Goal: Transaction & Acquisition: Purchase product/service

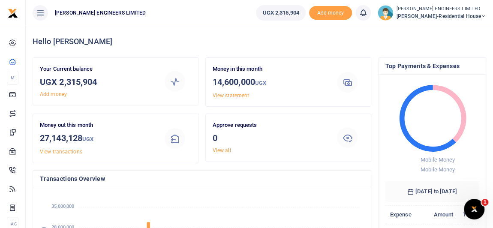
click at [483, 16] on icon at bounding box center [483, 16] width 5 height 6
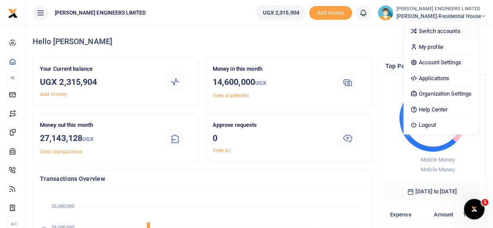
click at [451, 32] on link "Switch accounts" at bounding box center [440, 31] width 75 height 12
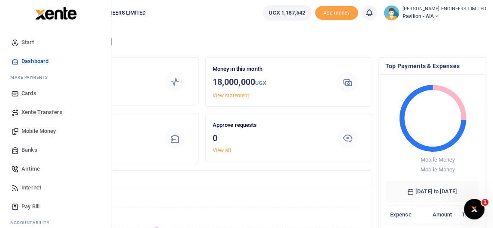
click at [31, 130] on span "Mobile Money" at bounding box center [38, 131] width 34 height 9
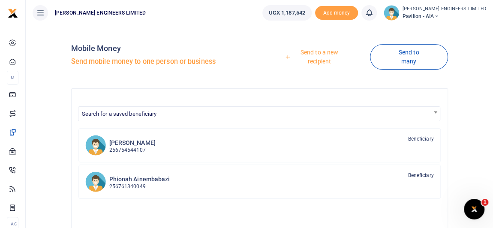
click at [319, 60] on link "Send to a new recipient" at bounding box center [316, 57] width 107 height 24
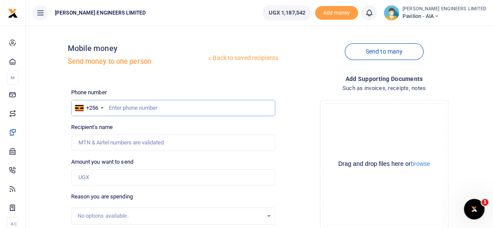
click at [126, 110] on input "text" at bounding box center [173, 108] width 204 height 16
click at [129, 110] on input "text" at bounding box center [173, 108] width 204 height 16
type input "745927334"
click at [93, 176] on input "Amount you want to send" at bounding box center [173, 177] width 204 height 16
type input "Jonas Bravo"
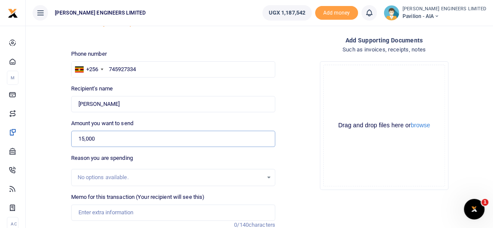
scroll to position [78, 0]
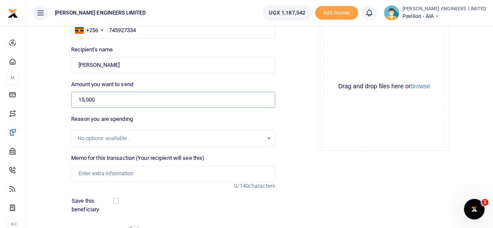
type input "15,000"
click at [81, 177] on input "Memo for this transaction (Your recipient will see this)" at bounding box center [173, 173] width 204 height 16
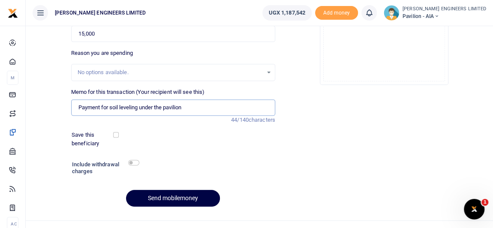
scroll to position [156, 0]
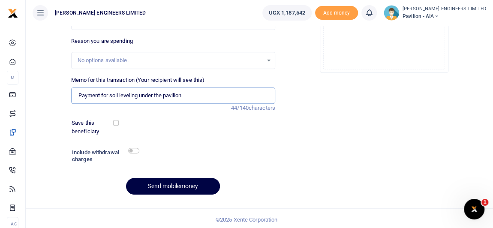
type input "Payment for soil leveling under the pavilion"
click at [134, 149] on input "checkbox" at bounding box center [133, 151] width 11 height 6
checkbox input "true"
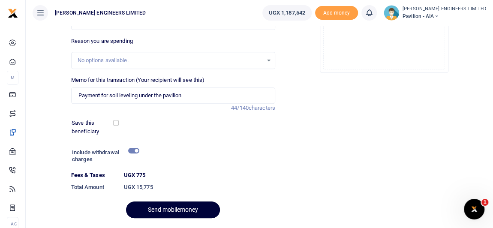
click at [181, 209] on button "Send mobilemoney" at bounding box center [173, 209] width 94 height 17
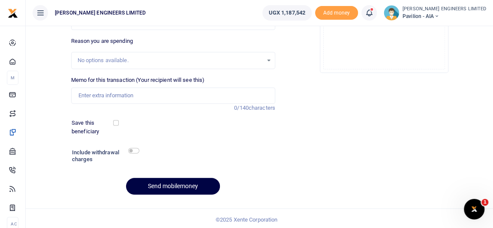
click at [373, 16] on icon at bounding box center [369, 12] width 9 height 9
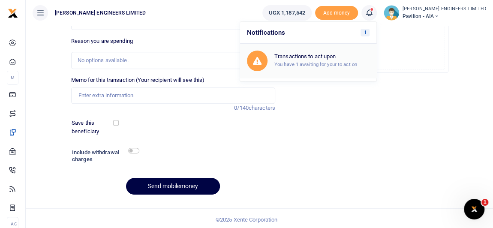
click at [336, 62] on small "You have 1 awaiting for your to act on" at bounding box center [315, 64] width 83 height 6
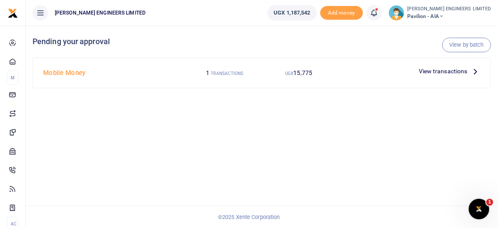
click at [304, 72] on span "15,775" at bounding box center [303, 72] width 19 height 7
click at [306, 73] on span "15,775" at bounding box center [303, 72] width 19 height 7
click at [222, 73] on small "TRANSACTIONS" at bounding box center [227, 73] width 33 height 5
click at [298, 72] on span "15,775" at bounding box center [303, 72] width 19 height 7
click at [329, 72] on div "UGX 15,775" at bounding box center [299, 73] width 74 height 16
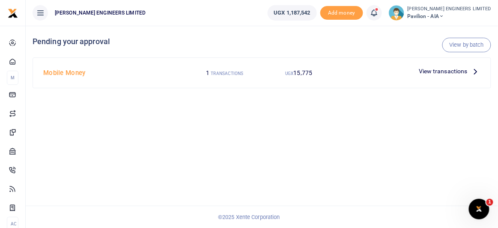
click at [431, 71] on span "View transactions" at bounding box center [443, 70] width 49 height 9
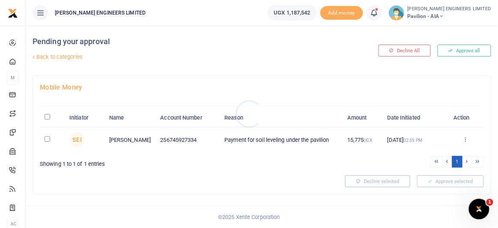
click at [45, 138] on div at bounding box center [249, 114] width 498 height 228
click at [47, 138] on input "checkbox" at bounding box center [48, 139] width 6 height 6
checkbox input "true"
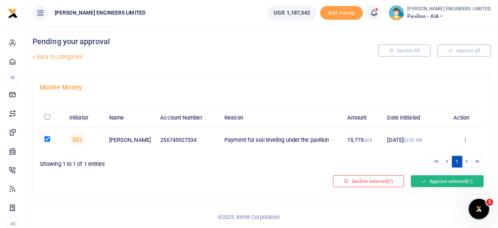
click at [428, 181] on button "Approve selected (1)" at bounding box center [447, 181] width 73 height 12
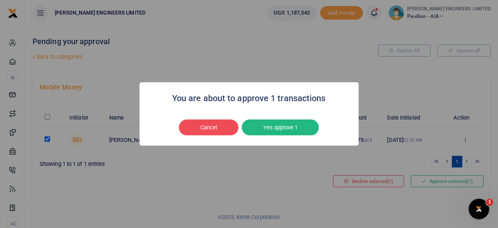
drag, startPoint x: 286, startPoint y: 124, endPoint x: 288, endPoint y: 129, distance: 5.0
click at [286, 125] on button "Yes approve 1" at bounding box center [280, 128] width 77 height 16
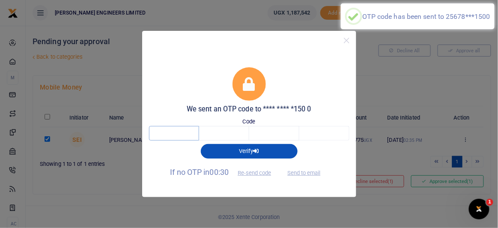
click at [179, 135] on input "text" at bounding box center [174, 133] width 50 height 15
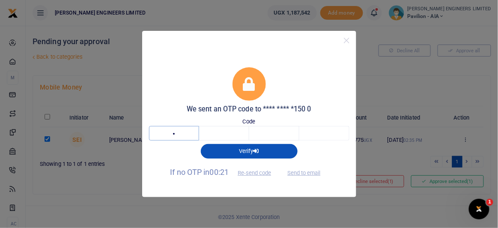
type input "4"
type input "0"
type input "1"
type input "6"
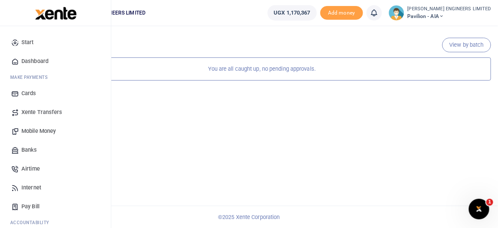
click at [30, 42] on span "Start" at bounding box center [27, 42] width 12 height 9
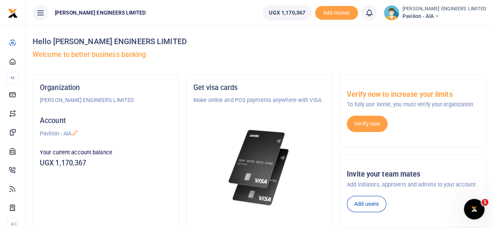
click at [250, 48] on div "Hello [PERSON_NAME] ENGINEERS LIMITED Welcome to better business banking" at bounding box center [259, 50] width 453 height 49
click at [452, 47] on div "Hello [PERSON_NAME] ENGINEERS LIMITED Welcome to better business banking" at bounding box center [259, 50] width 453 height 49
click at [296, 39] on h4 "Hello [PERSON_NAME] ENGINEERS LIMITED" at bounding box center [259, 41] width 453 height 9
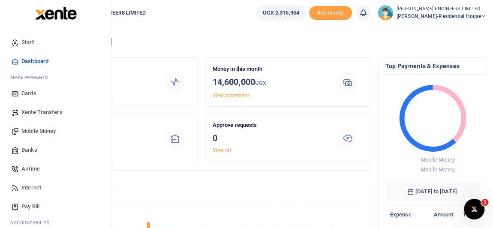
click at [40, 131] on span "Mobile Money" at bounding box center [38, 131] width 34 height 9
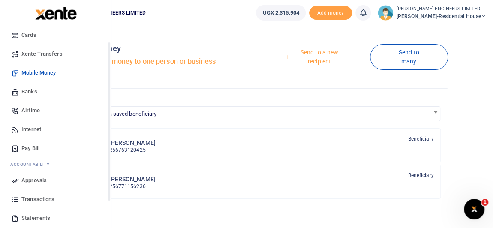
scroll to position [78, 0]
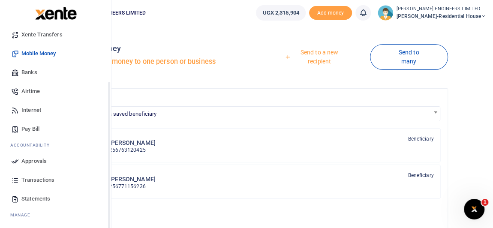
click at [37, 180] on span "Transactions" at bounding box center [37, 180] width 33 height 9
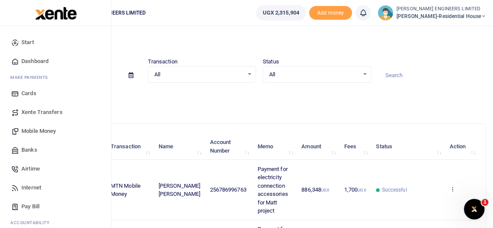
click at [36, 131] on span "Mobile Money" at bounding box center [38, 131] width 34 height 9
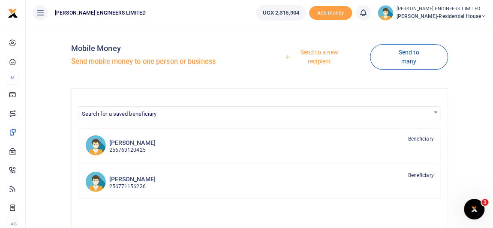
click at [316, 52] on link "Send to a new recipient" at bounding box center [316, 57] width 107 height 24
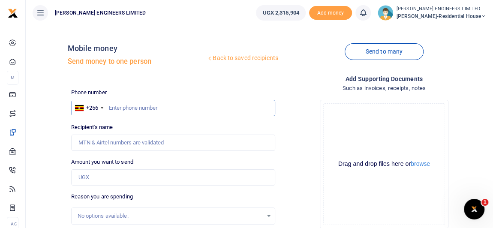
click at [125, 108] on input "text" at bounding box center [173, 108] width 204 height 16
type input "771175960"
type input "Ronad Byamukama"
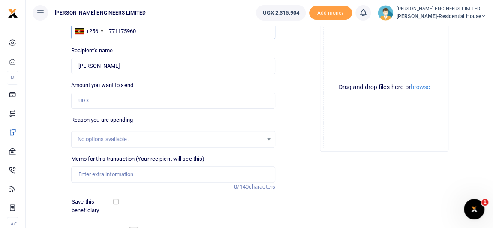
scroll to position [78, 0]
type input "771175960"
drag, startPoint x: 93, startPoint y: 99, endPoint x: 107, endPoint y: 113, distance: 20.0
click at [94, 100] on input "Amount you want to send" at bounding box center [173, 100] width 204 height 16
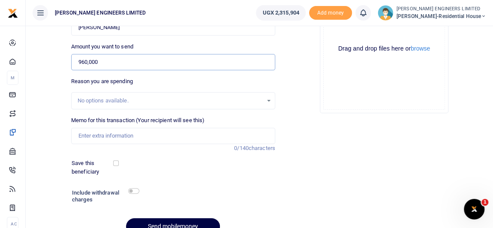
scroll to position [117, 0]
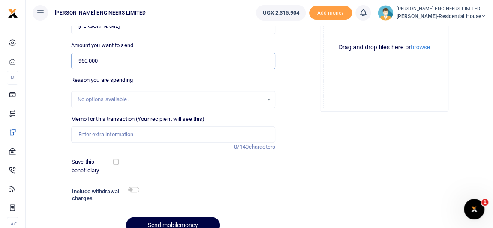
type input "960,000"
click at [133, 191] on input "checkbox" at bounding box center [133, 190] width 11 height 6
checkbox input "true"
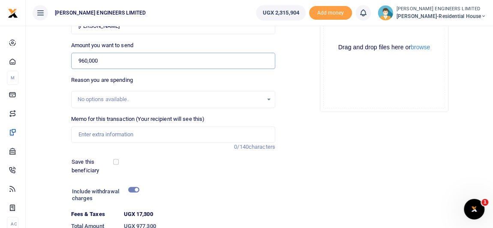
click at [84, 59] on input "960,000" at bounding box center [173, 61] width 204 height 16
type input "970,000"
drag, startPoint x: 86, startPoint y: 135, endPoint x: 105, endPoint y: 161, distance: 32.1
click at [86, 135] on input "Memo for this transaction (Your recipient will see this)" at bounding box center [173, 134] width 204 height 16
type input "Payment for 4 forward trips of hard core"
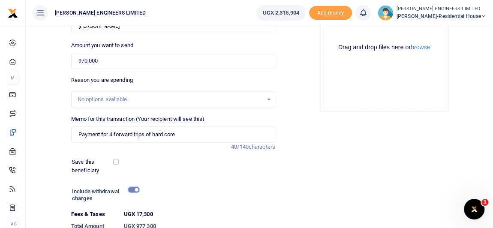
click at [132, 189] on input "checkbox" at bounding box center [133, 190] width 11 height 6
checkbox input "false"
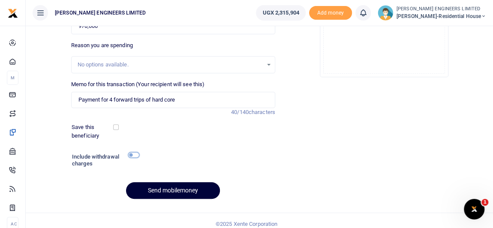
scroll to position [157, 0]
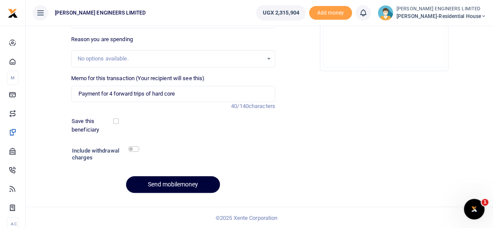
click at [186, 182] on button "Send mobilemoney" at bounding box center [173, 184] width 94 height 17
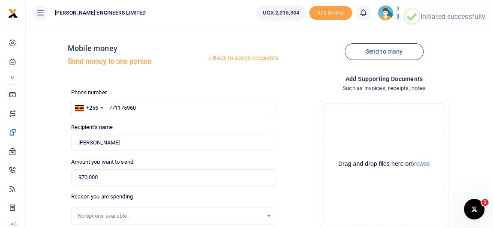
scroll to position [0, 0]
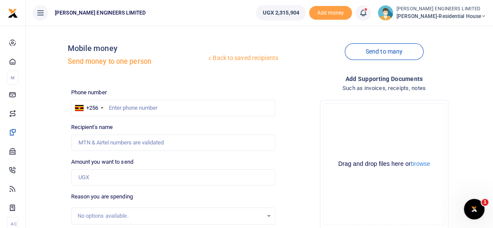
click at [367, 16] on icon at bounding box center [363, 12] width 9 height 9
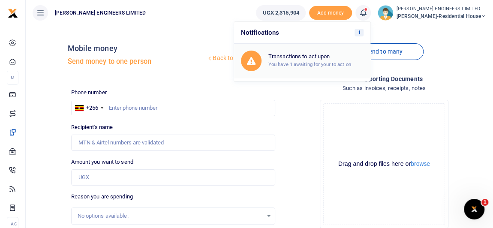
click at [317, 65] on small "You have 1 awaiting for your to act on" at bounding box center [309, 64] width 83 height 6
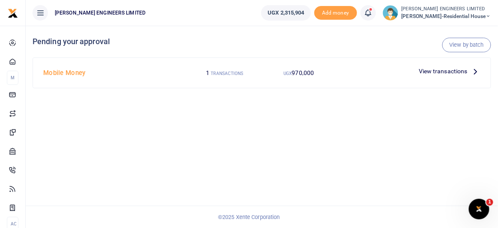
click at [443, 70] on span "View transactions" at bounding box center [443, 70] width 49 height 9
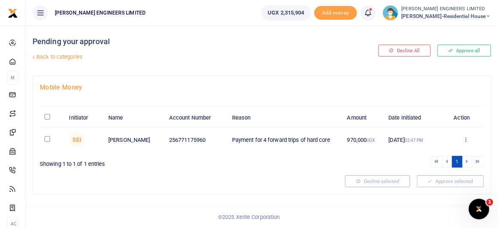
click at [47, 137] on input "checkbox" at bounding box center [48, 139] width 6 height 6
checkbox input "true"
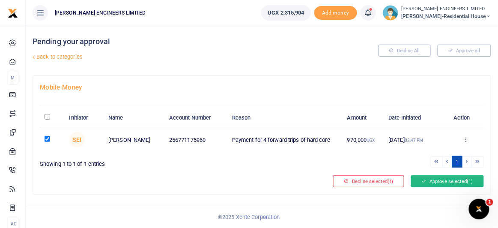
click at [434, 181] on button "Approve selected (1)" at bounding box center [447, 181] width 73 height 12
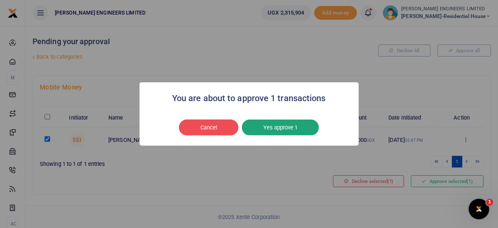
click at [295, 129] on button "Yes approve 1" at bounding box center [280, 128] width 77 height 16
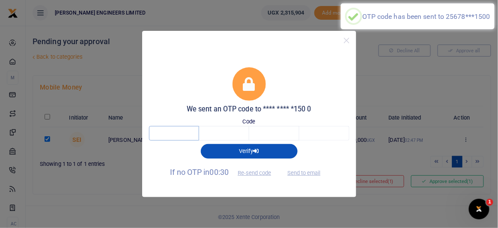
click at [176, 134] on input "text" at bounding box center [174, 133] width 50 height 15
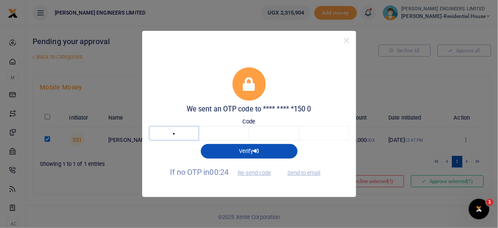
type input "8"
type input "0"
type input "4"
type input "7"
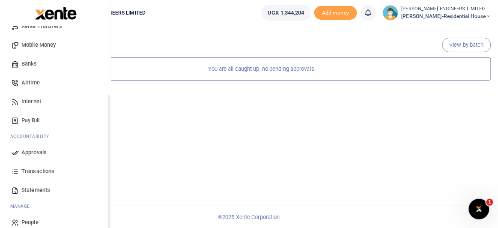
scroll to position [96, 0]
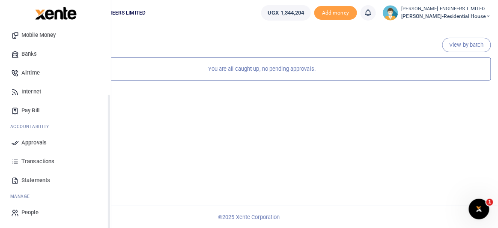
click at [39, 160] on span "Transactions" at bounding box center [37, 161] width 33 height 9
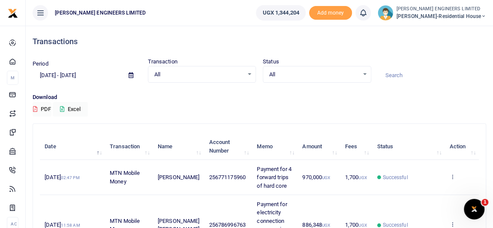
click at [484, 15] on icon at bounding box center [483, 16] width 5 height 6
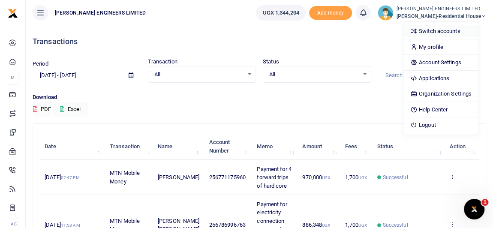
click at [452, 35] on link "Switch accounts" at bounding box center [440, 31] width 75 height 12
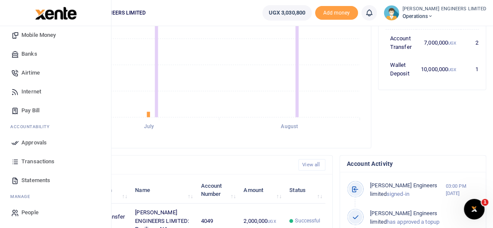
click at [39, 179] on span "Statements" at bounding box center [35, 180] width 29 height 9
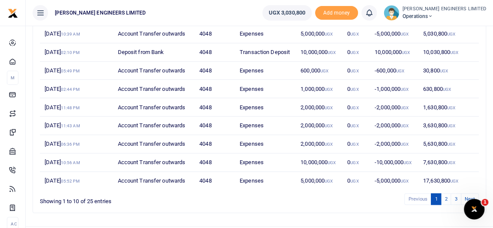
scroll to position [163, 0]
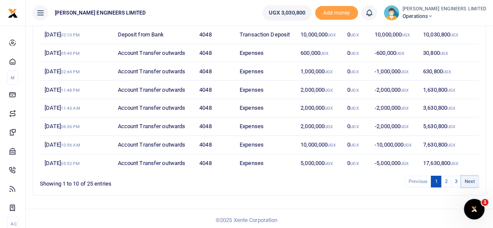
click at [470, 178] on link "Next" at bounding box center [470, 182] width 18 height 12
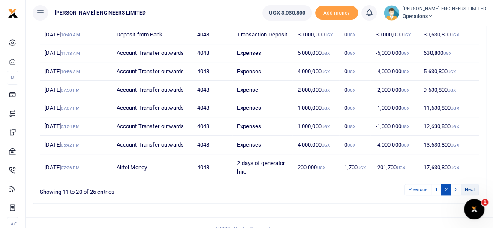
click at [472, 184] on link "Next" at bounding box center [470, 190] width 18 height 12
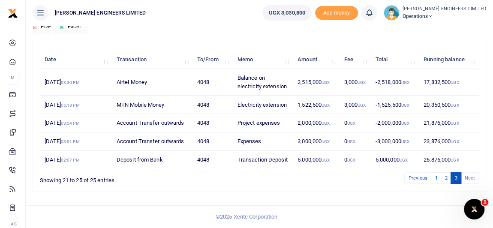
scroll to position [80, 0]
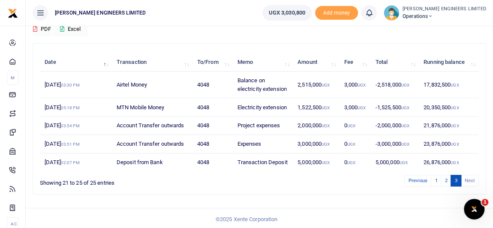
click at [472, 184] on div "Previous 1 2 3 Next" at bounding box center [351, 180] width 256 height 13
click at [471, 177] on li "Next" at bounding box center [470, 181] width 18 height 12
click at [471, 180] on li "Next" at bounding box center [470, 181] width 18 height 12
click at [469, 178] on li "Next" at bounding box center [470, 181] width 18 height 12
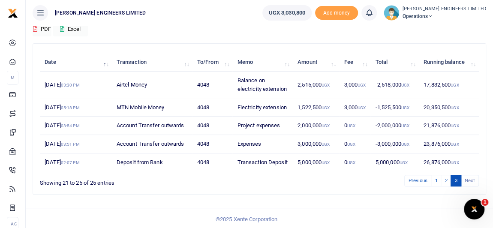
click at [433, 15] on icon at bounding box center [430, 16] width 5 height 6
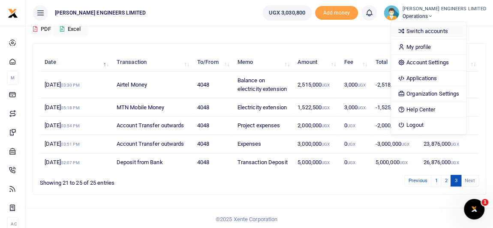
click at [447, 30] on link "Switch accounts" at bounding box center [428, 31] width 75 height 12
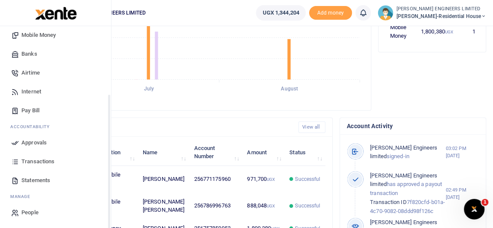
scroll to position [234, 0]
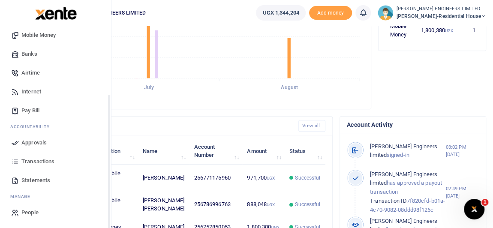
click at [39, 179] on span "Statements" at bounding box center [35, 180] width 29 height 9
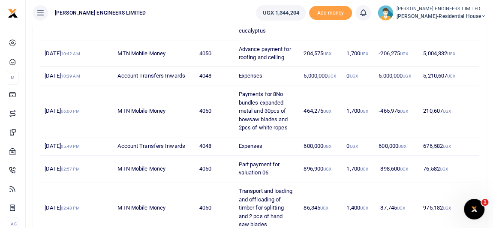
scroll to position [322, 0]
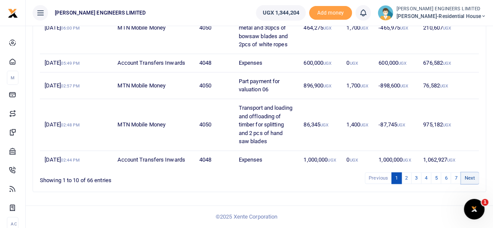
click at [470, 178] on link "Next" at bounding box center [470, 178] width 18 height 12
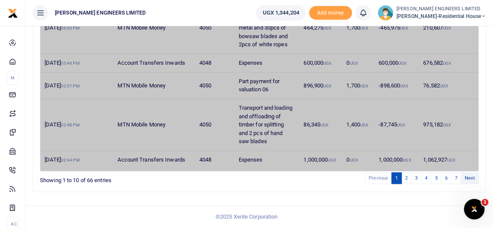
scroll to position [288, 0]
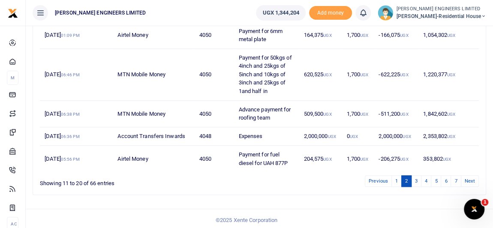
click at [470, 178] on link "Next" at bounding box center [470, 181] width 18 height 12
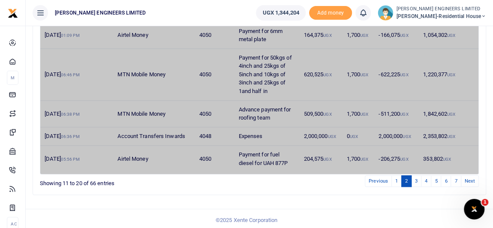
scroll to position [294, 0]
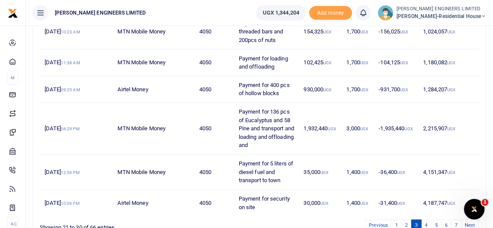
click at [470, 178] on td "4,151,347 UGX" at bounding box center [448, 172] width 60 height 35
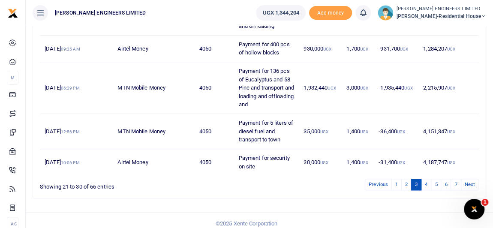
scroll to position [339, 0]
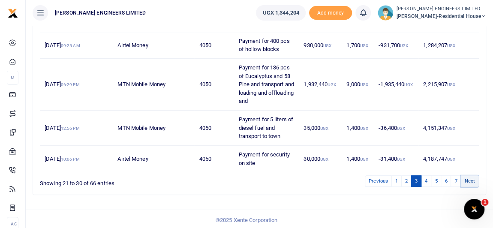
click at [468, 180] on link "Next" at bounding box center [470, 181] width 18 height 12
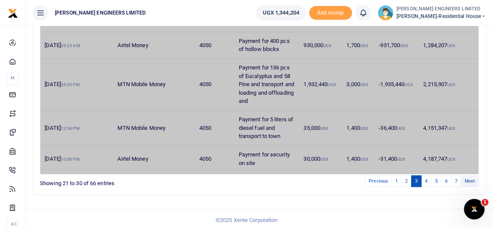
scroll to position [272, 0]
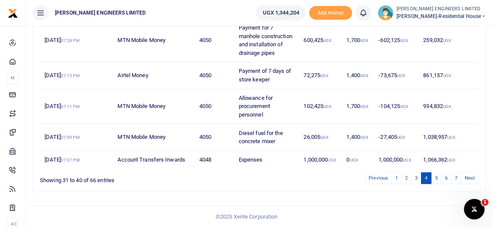
click at [470, 180] on link "Next" at bounding box center [470, 178] width 18 height 12
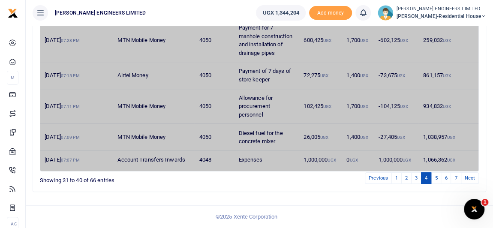
scroll to position [246, 0]
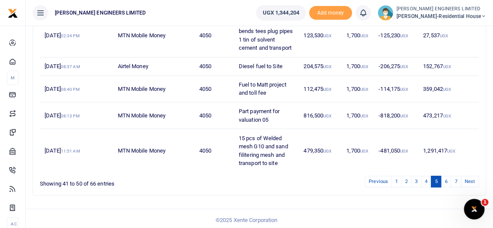
click at [470, 180] on link "Next" at bounding box center [470, 182] width 18 height 12
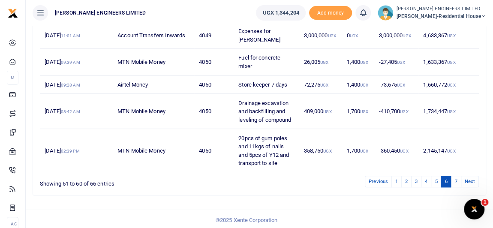
scroll to position [238, 0]
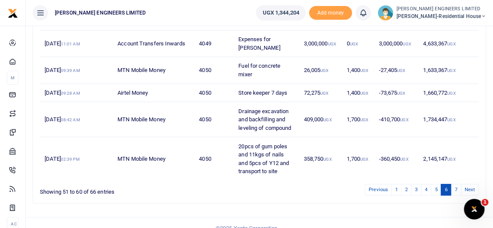
click at [470, 184] on link "Next" at bounding box center [470, 190] width 18 height 12
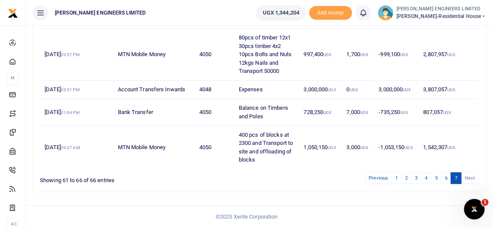
scroll to position [182, 0]
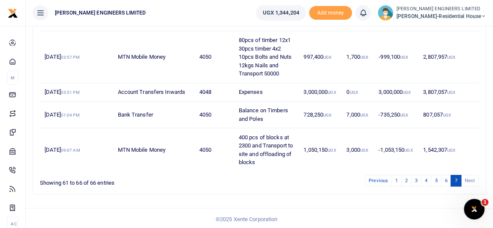
click at [470, 180] on li "Next" at bounding box center [470, 181] width 18 height 12
click at [468, 178] on li "Next" at bounding box center [470, 181] width 18 height 12
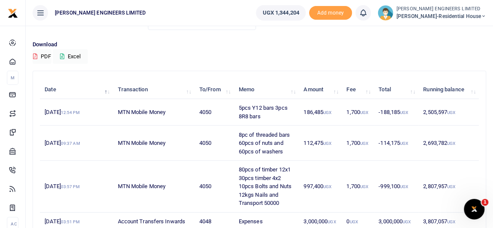
scroll to position [0, 0]
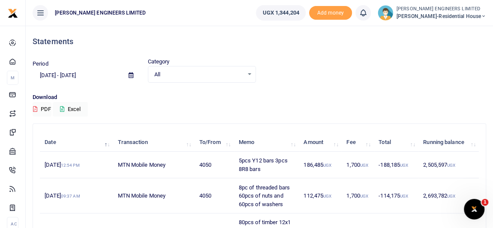
click at [132, 76] on icon at bounding box center [131, 75] width 5 height 6
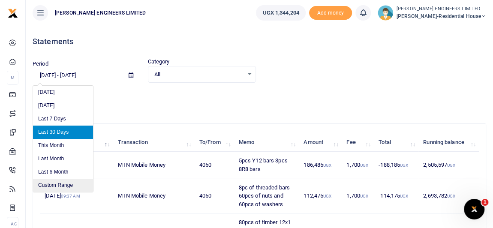
click at [62, 185] on li "Custom Range" at bounding box center [63, 185] width 60 height 13
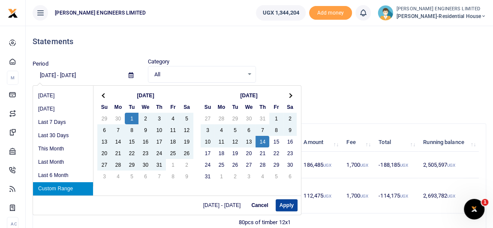
click at [289, 203] on button "Apply" at bounding box center [287, 205] width 22 height 12
type input "[DATE] - [DATE]"
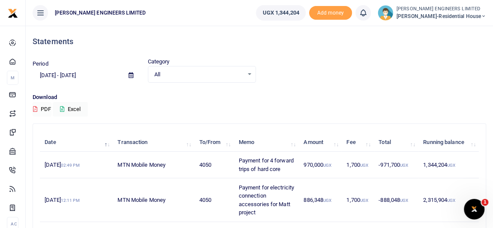
click at [44, 109] on button "PDF" at bounding box center [42, 109] width 19 height 15
click at [483, 15] on icon at bounding box center [483, 16] width 5 height 6
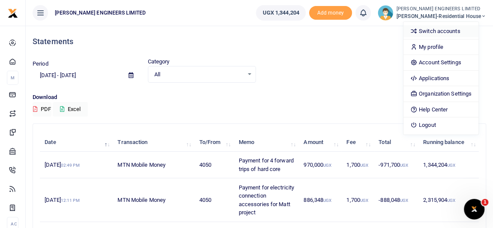
click at [445, 32] on link "Switch accounts" at bounding box center [440, 31] width 75 height 12
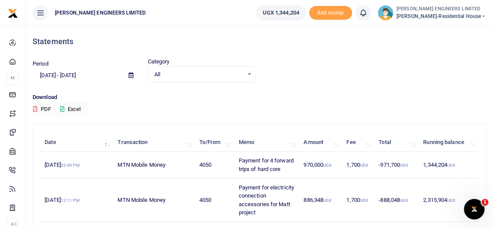
click at [483, 15] on icon at bounding box center [483, 16] width 5 height 6
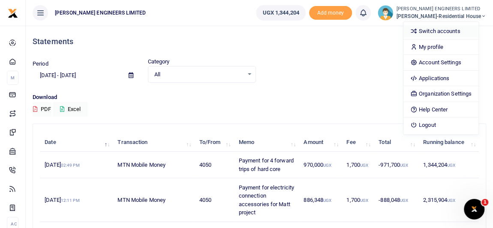
click at [454, 29] on link "Switch accounts" at bounding box center [440, 31] width 75 height 12
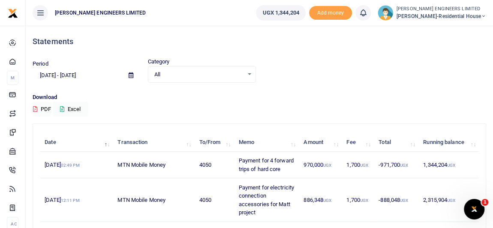
click at [484, 15] on icon at bounding box center [483, 16] width 5 height 6
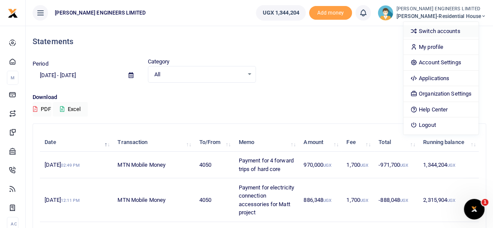
click at [456, 32] on link "Switch accounts" at bounding box center [440, 31] width 75 height 12
